Goal: Task Accomplishment & Management: Manage account settings

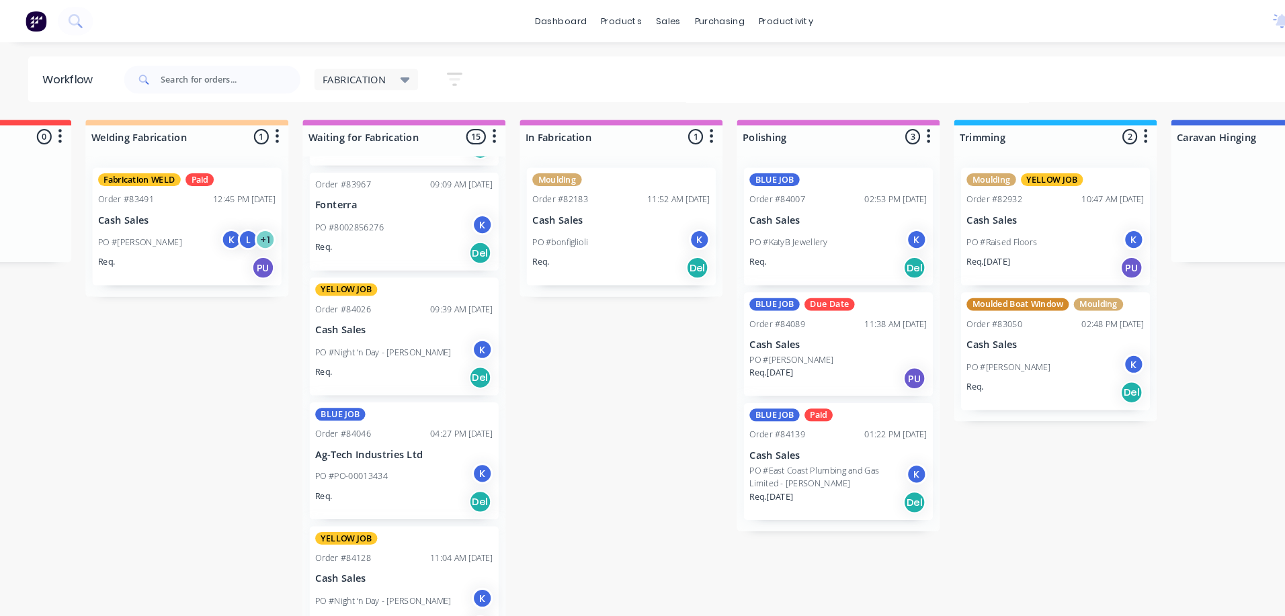
scroll to position [1313, 0]
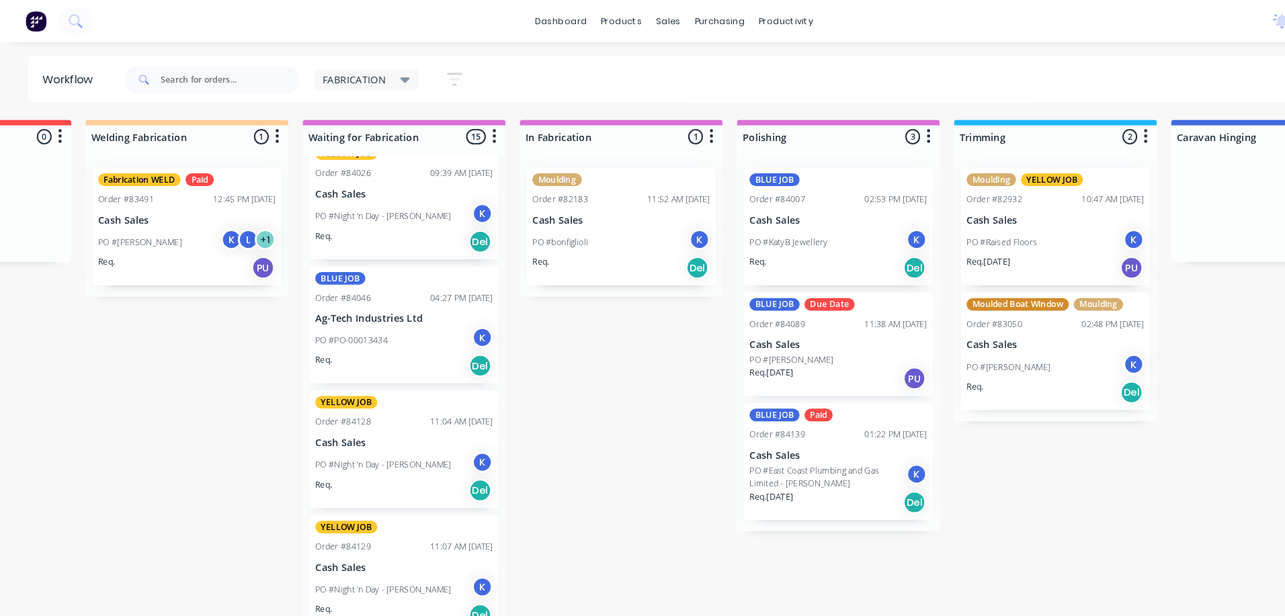
click at [386, 79] on icon at bounding box center [386, 76] width 9 height 15
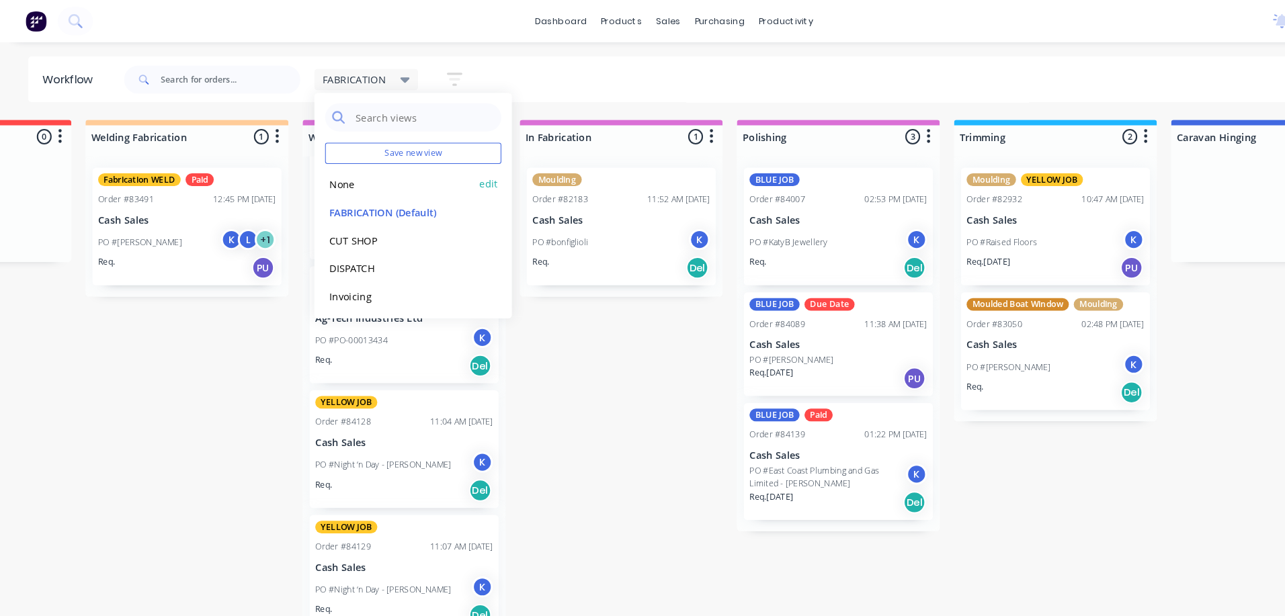
click at [350, 176] on button "None" at bounding box center [381, 175] width 143 height 15
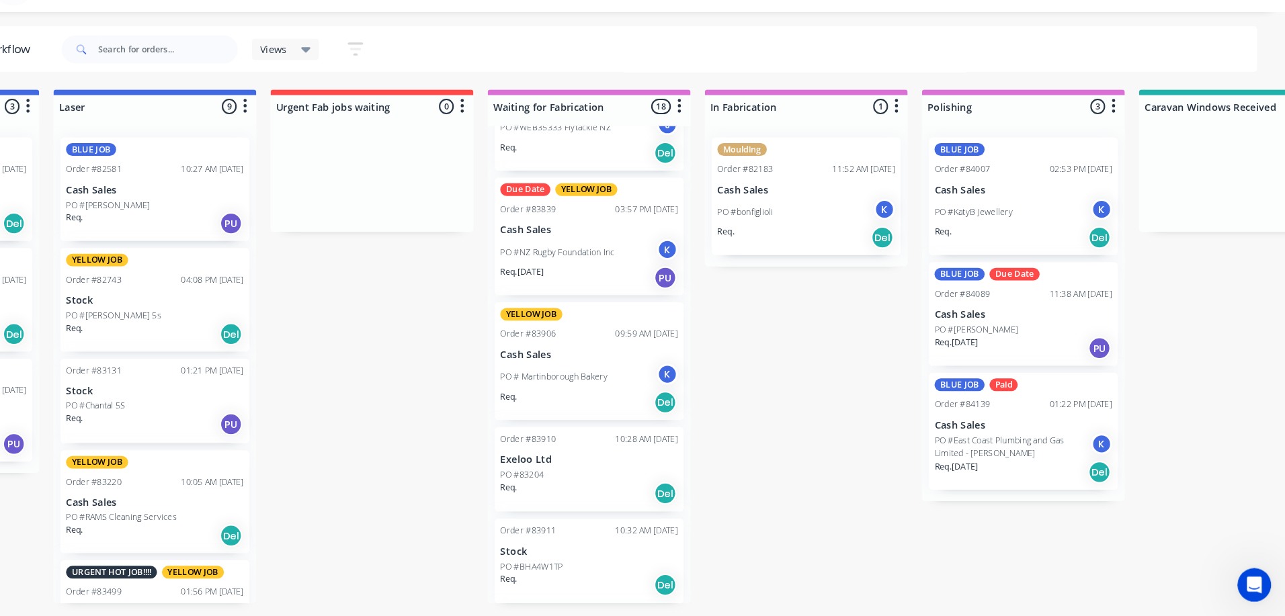
scroll to position [924, 0]
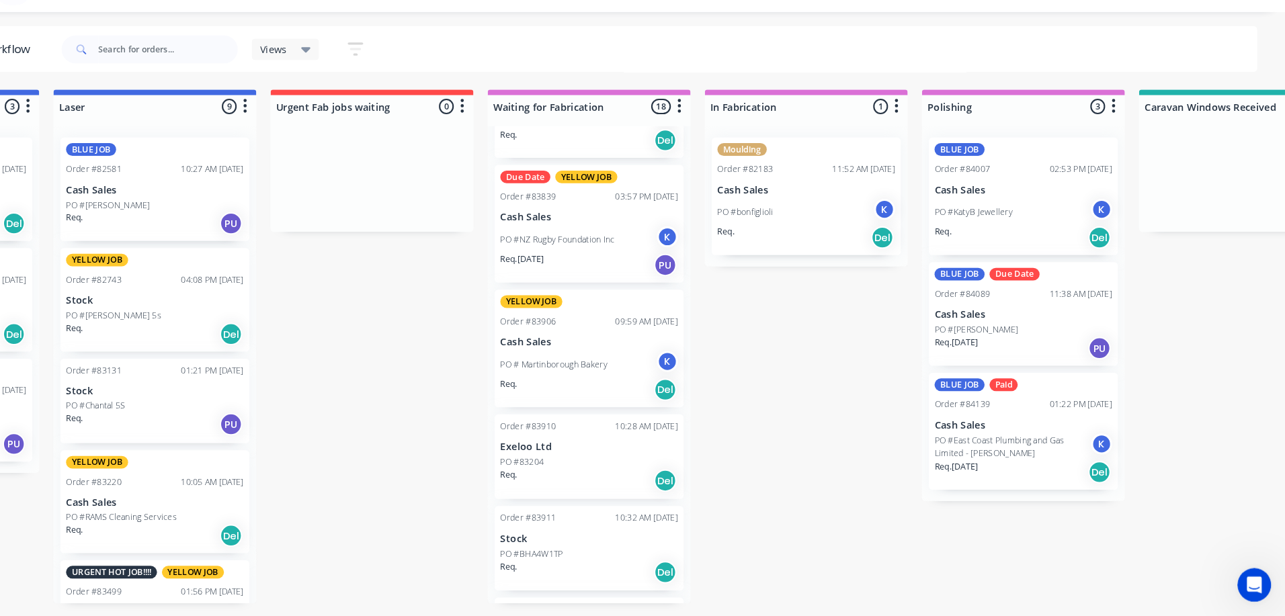
click at [685, 490] on div "Del" at bounding box center [694, 487] width 22 height 22
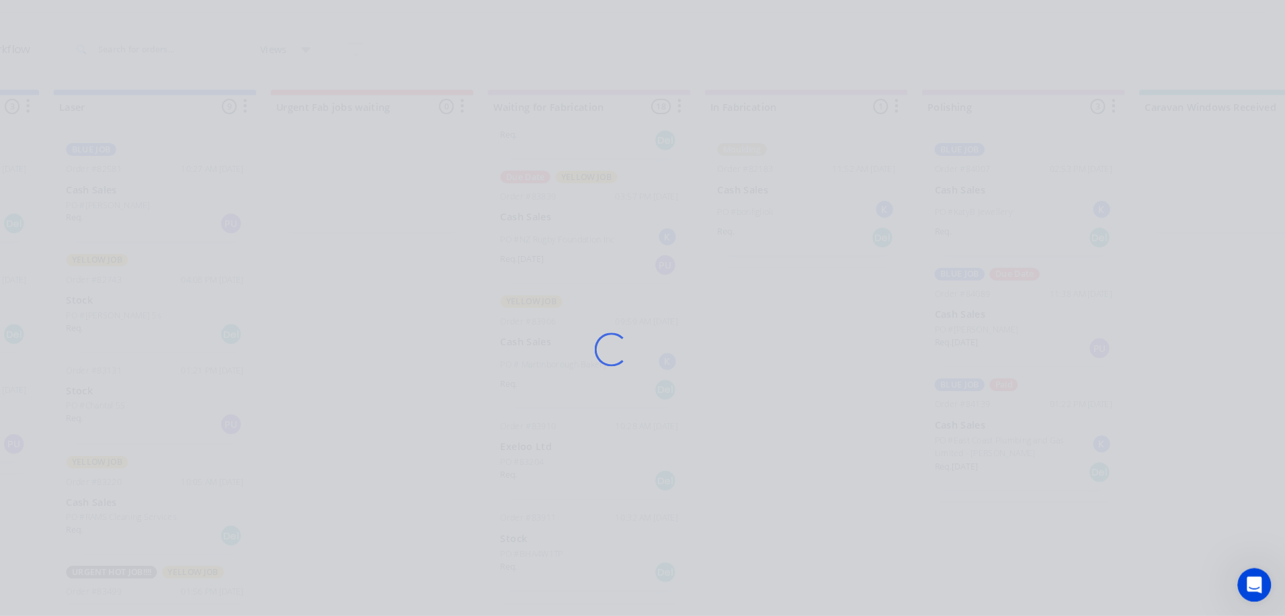
scroll to position [0, 953]
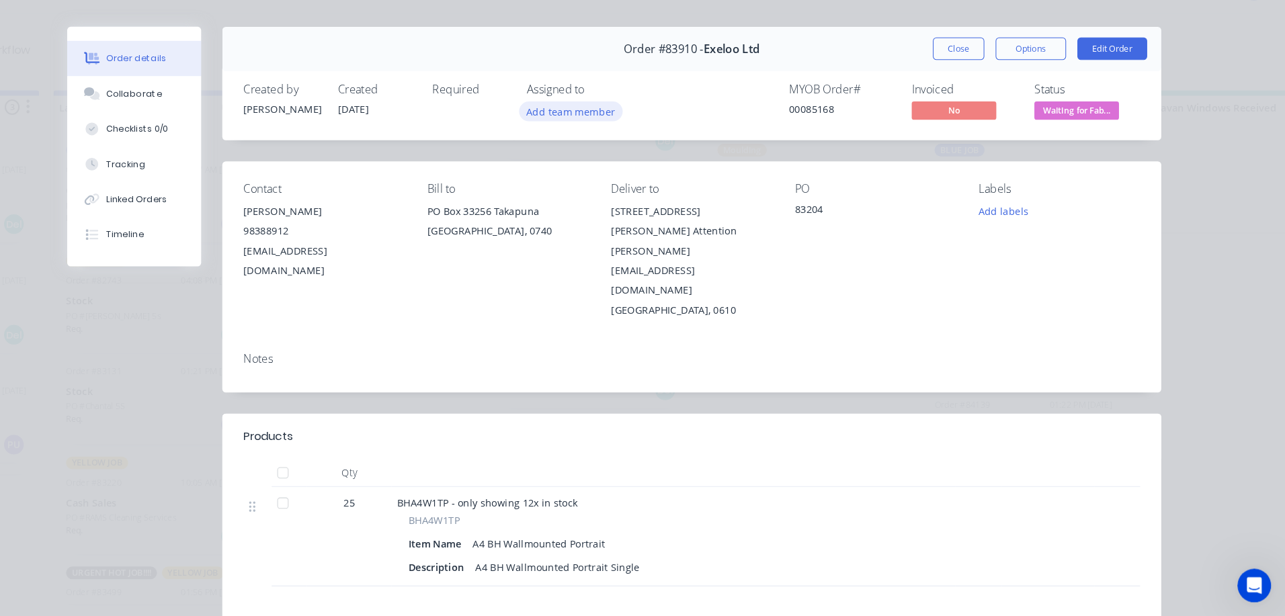
click at [623, 133] on button "Add team member" at bounding box center [603, 134] width 99 height 18
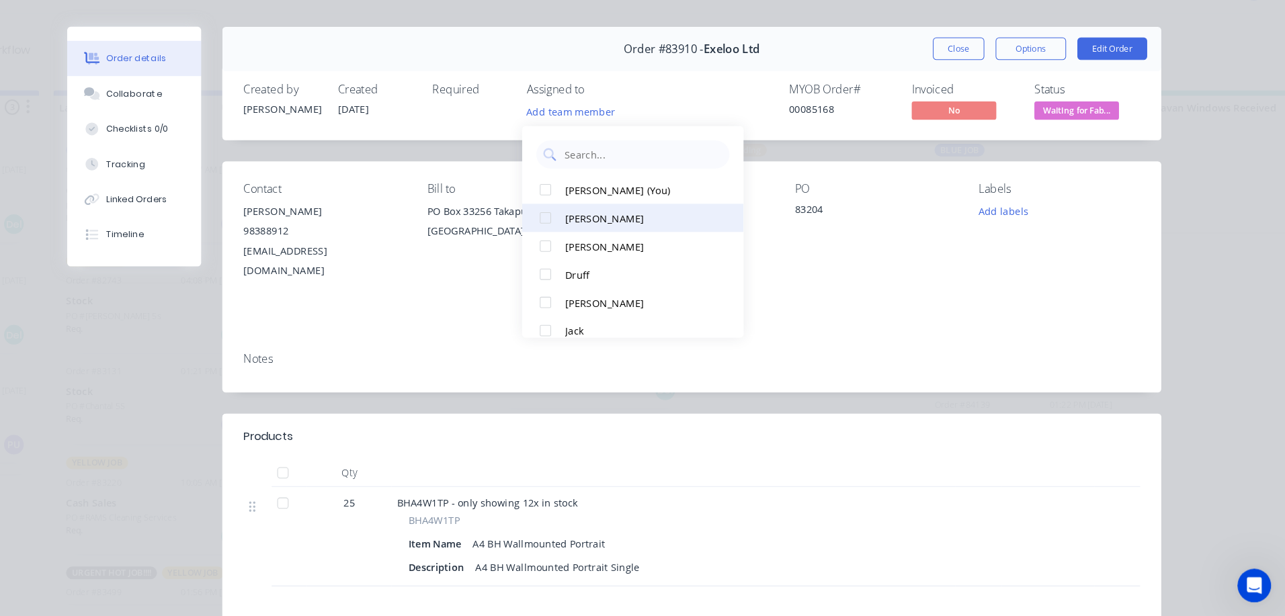
click at [570, 231] on div at bounding box center [579, 235] width 27 height 27
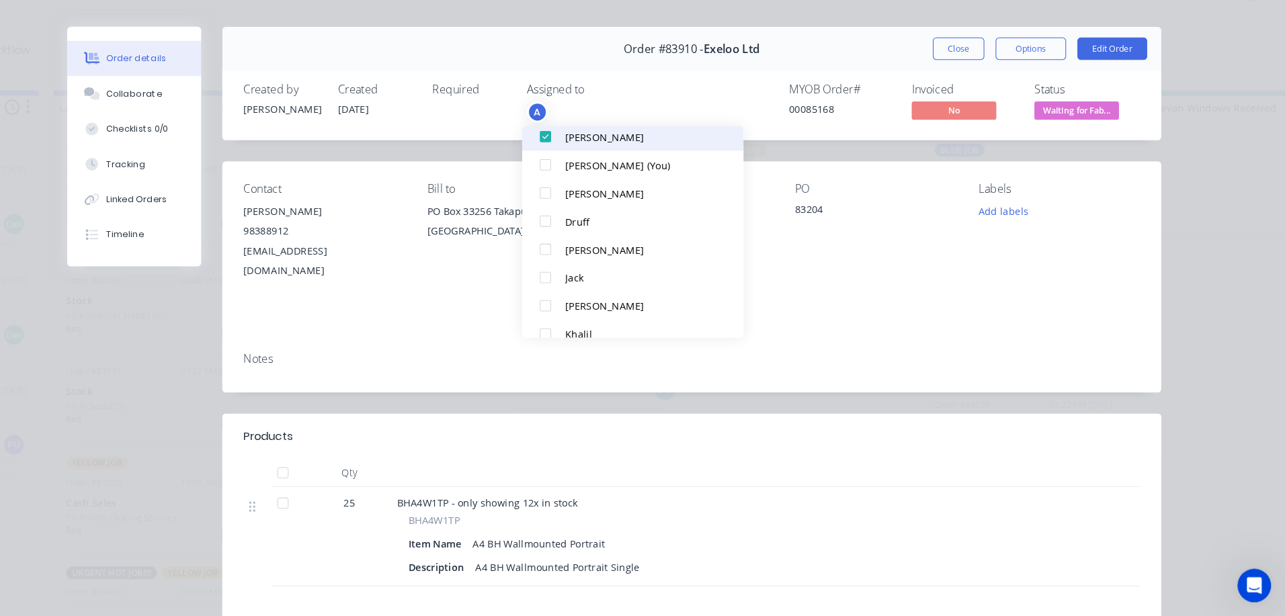
scroll to position [91, 0]
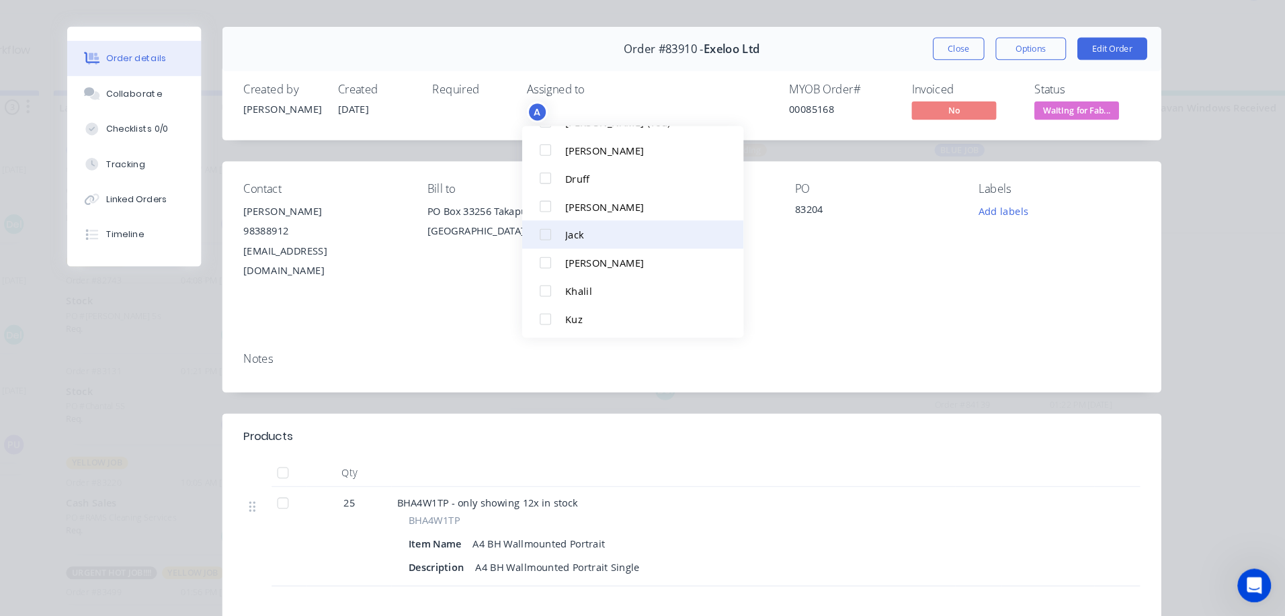
click at [572, 253] on div at bounding box center [579, 252] width 27 height 27
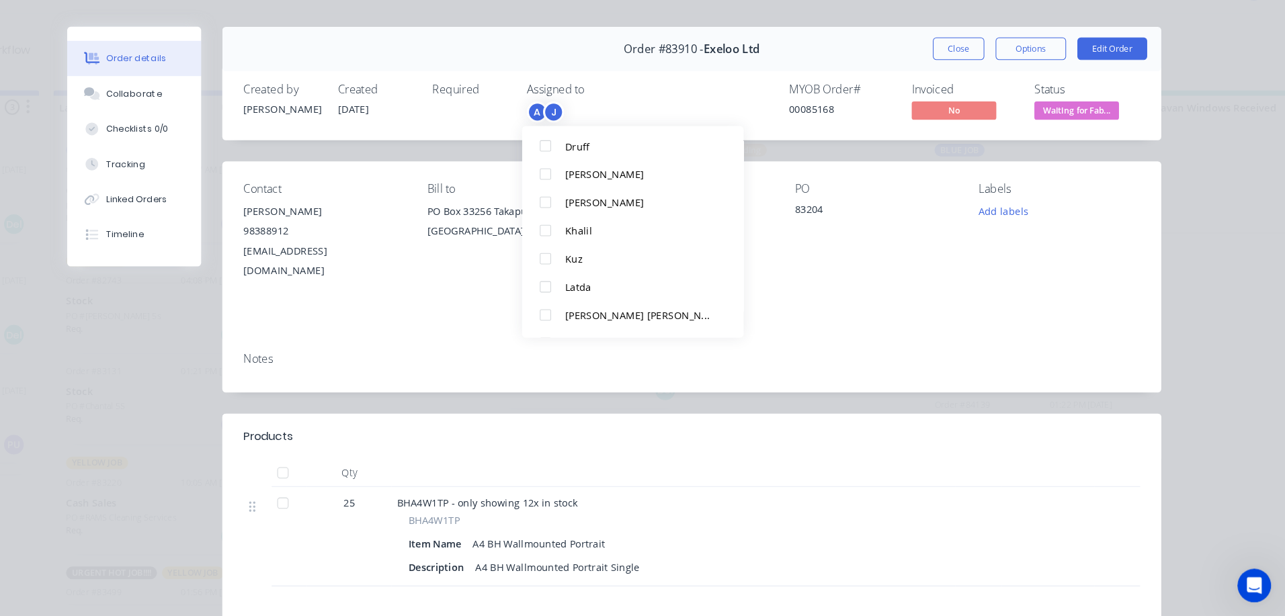
scroll to position [228, 0]
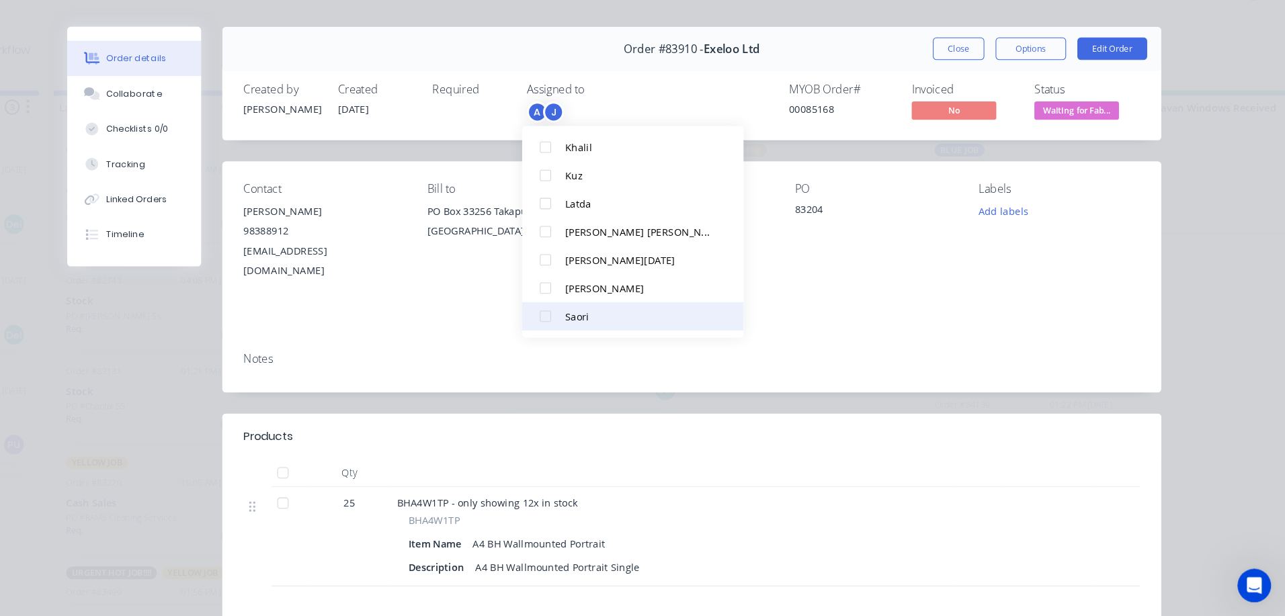
click at [576, 330] on div at bounding box center [579, 329] width 27 height 27
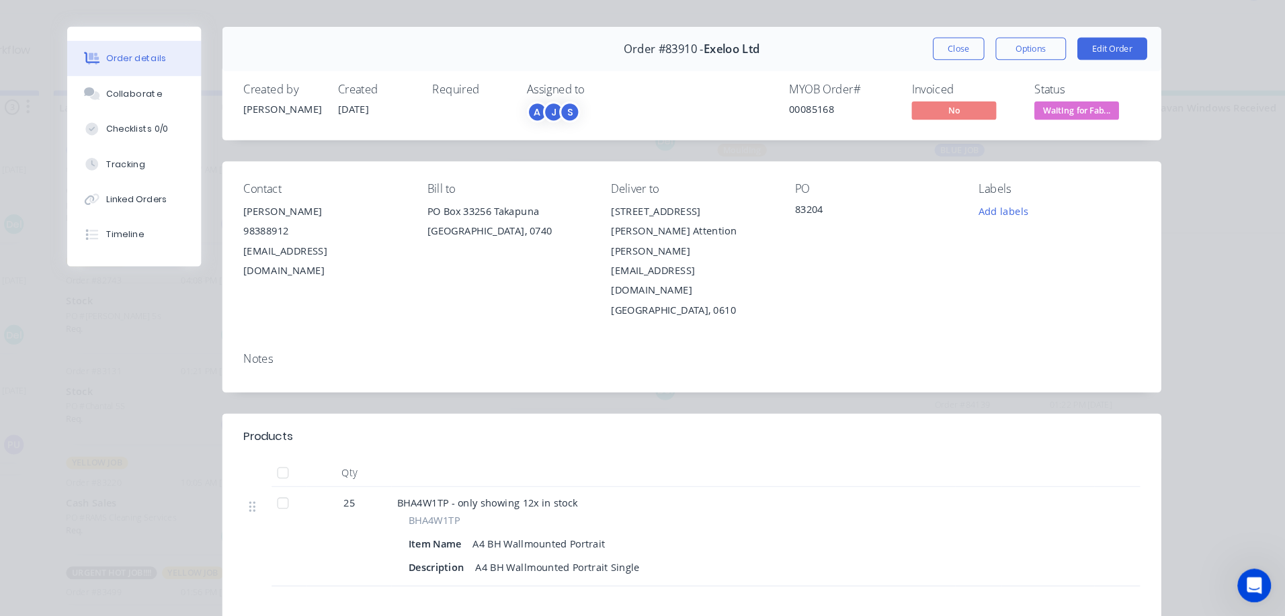
click at [1111, 132] on span "Waiting for Fab..." at bounding box center [1085, 133] width 81 height 17
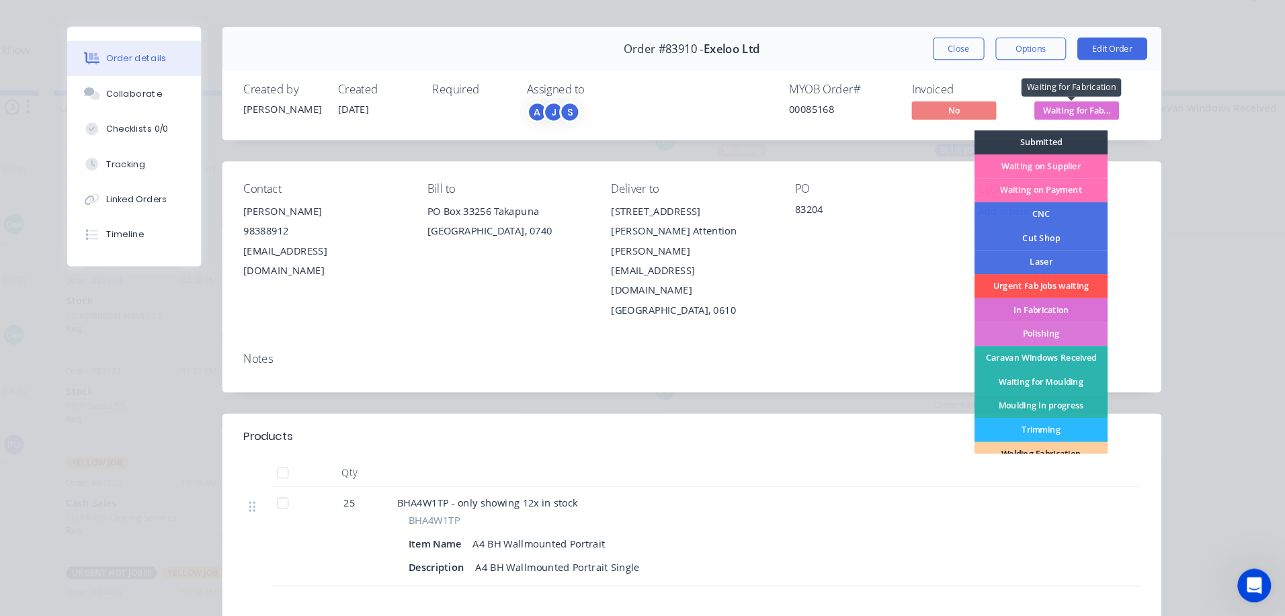
click at [1087, 330] on div "In Fabrication" at bounding box center [1051, 323] width 127 height 23
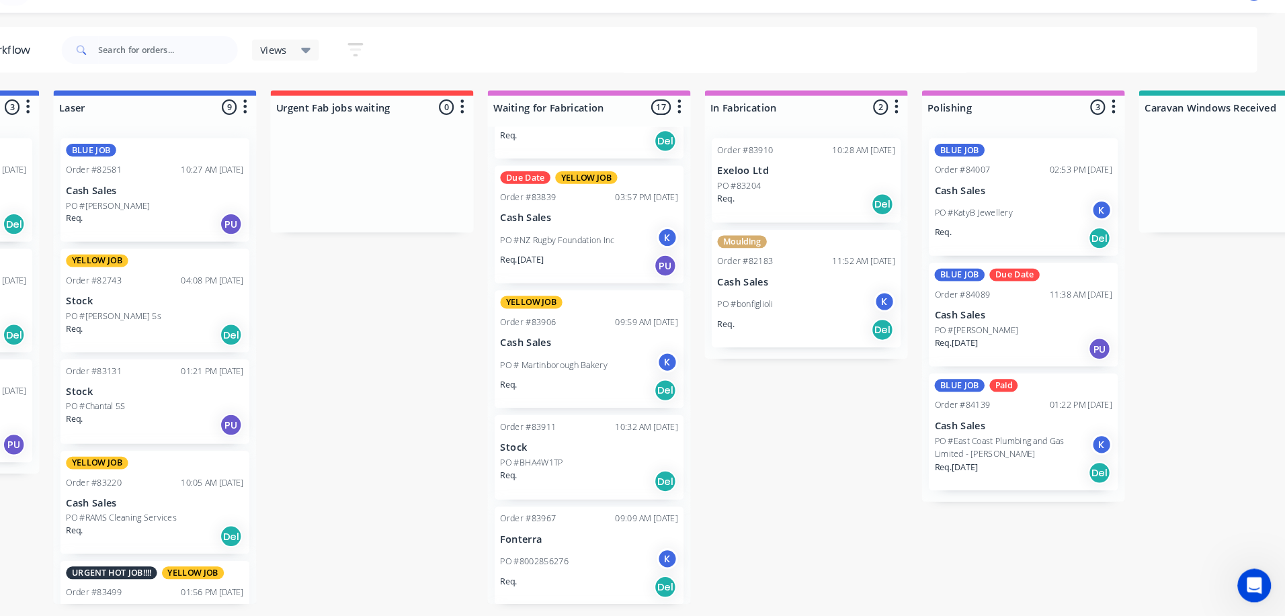
click at [686, 490] on div "Del" at bounding box center [694, 487] width 22 height 22
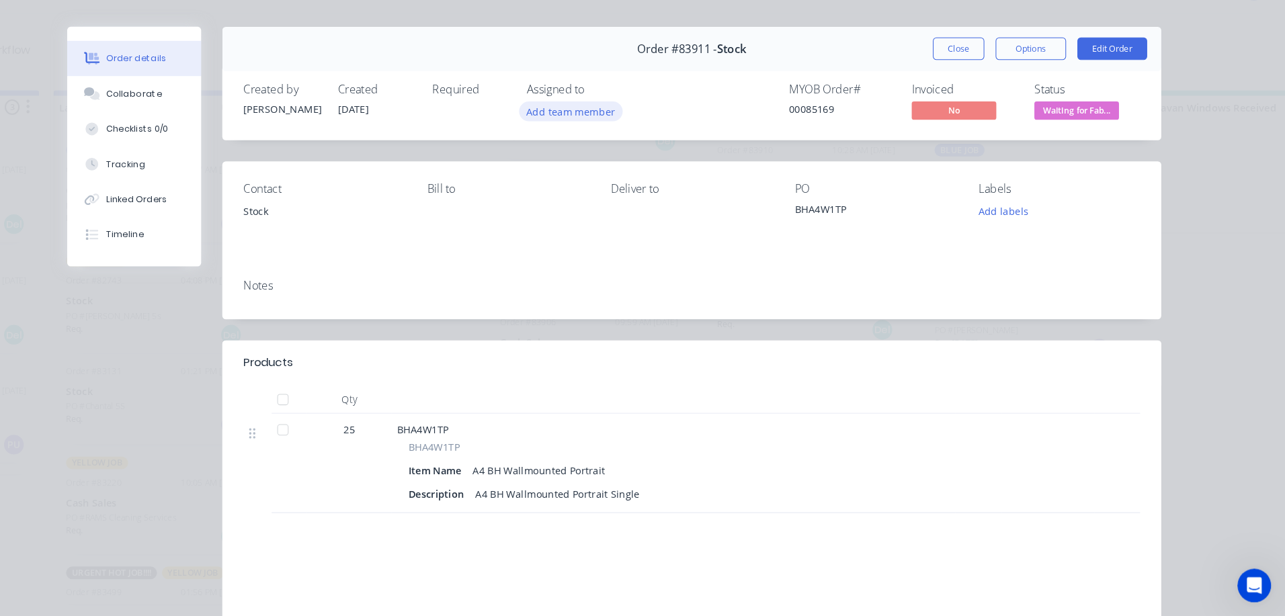
click at [602, 137] on button "Add team member" at bounding box center [603, 134] width 99 height 18
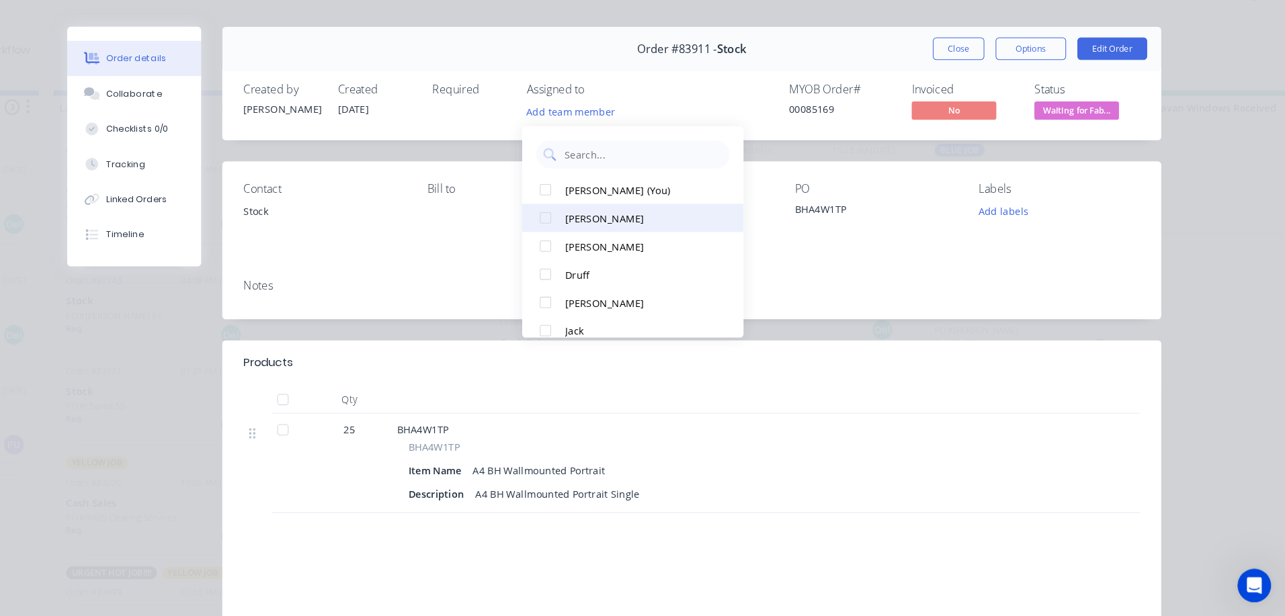
click at [579, 235] on div at bounding box center [579, 235] width 27 height 27
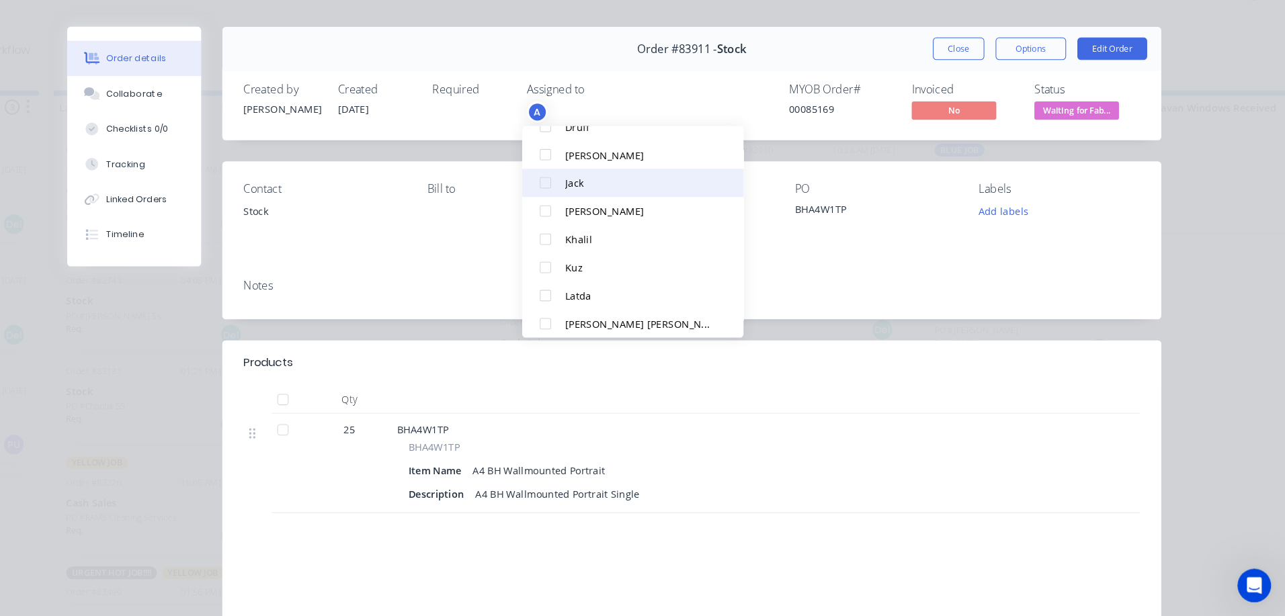
click at [578, 204] on div at bounding box center [579, 202] width 27 height 27
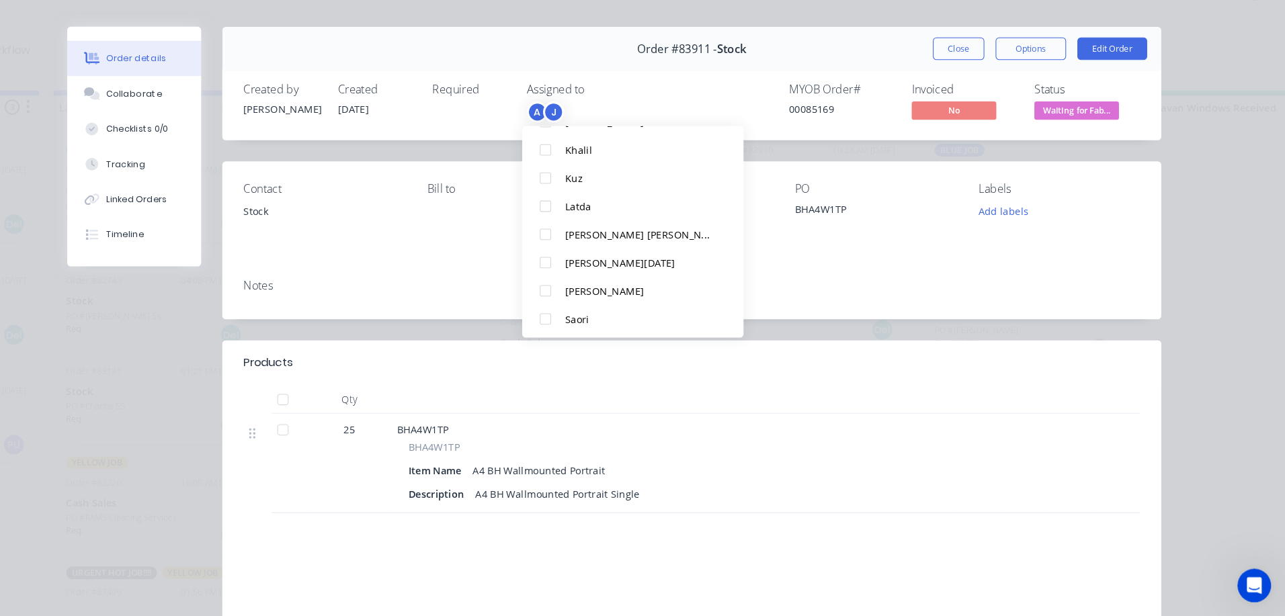
scroll to position [228, 0]
click at [579, 331] on div at bounding box center [579, 329] width 27 height 27
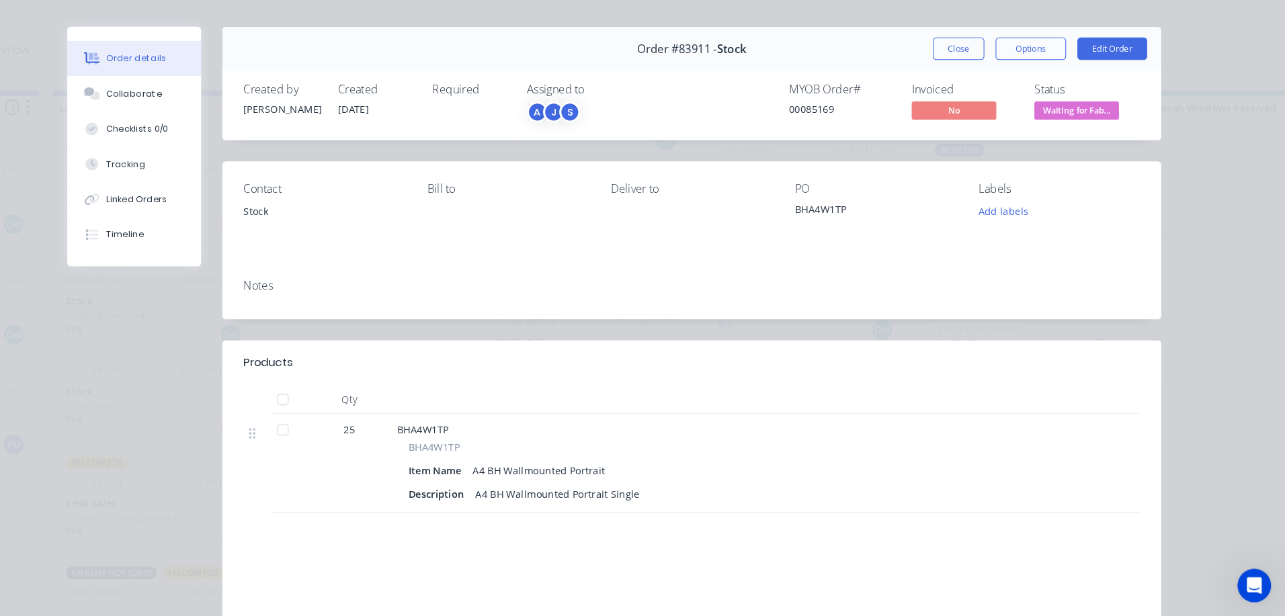
click at [1094, 131] on span "Waiting for Fab..." at bounding box center [1085, 133] width 81 height 17
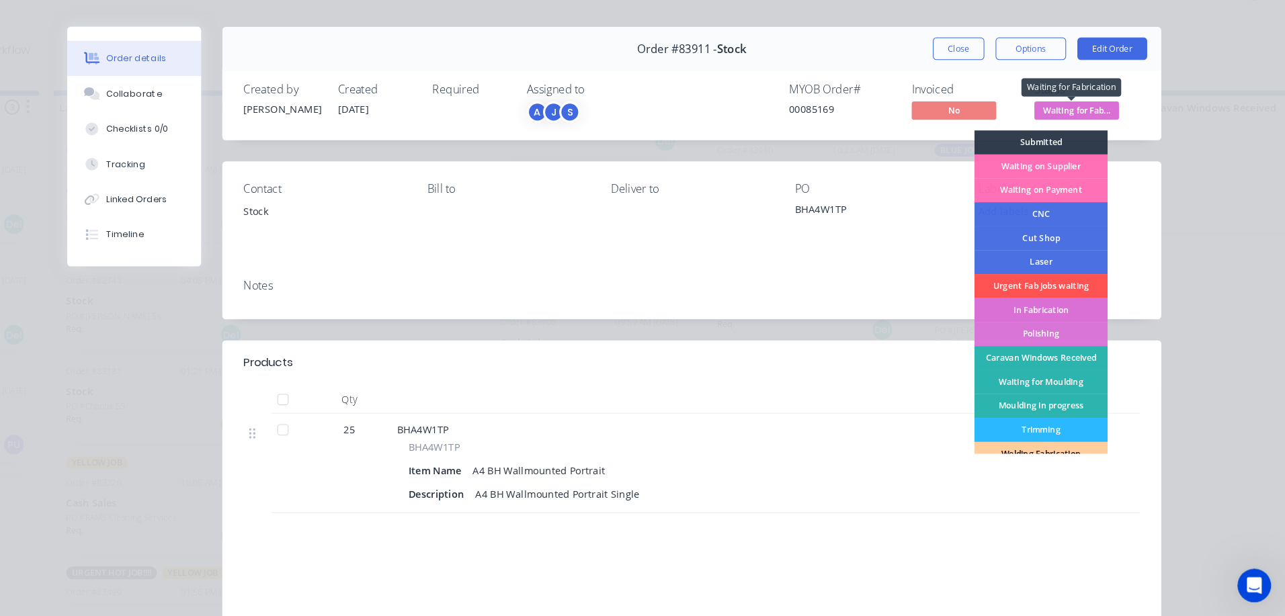
click at [1079, 327] on div "In Fabrication" at bounding box center [1051, 323] width 127 height 23
